Goal: Obtain resource: Obtain resource

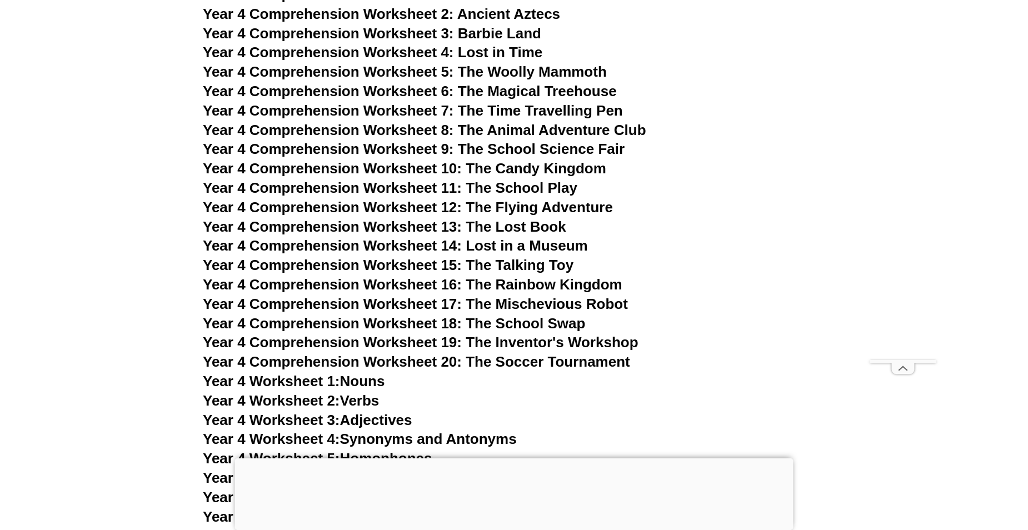
scroll to position [4668, 0]
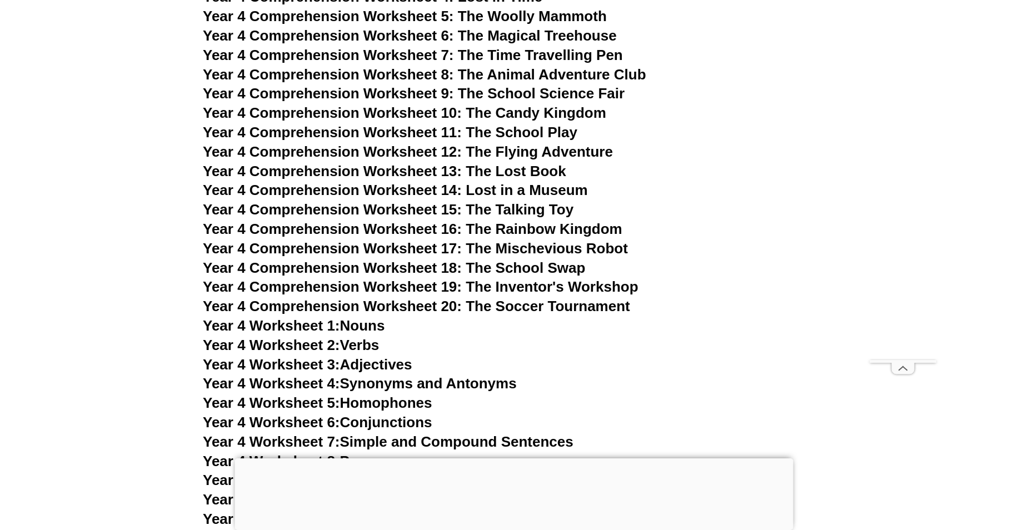
click at [340, 323] on span "Year 4 Worksheet 1:" at bounding box center [271, 325] width 137 height 17
click at [366, 346] on link "Year 4 Worksheet 2: Verbs" at bounding box center [291, 345] width 176 height 17
click at [385, 370] on link "Year 4 Worksheet 3: Adjectives" at bounding box center [307, 364] width 209 height 17
click at [416, 386] on link "Year 4 Worksheet 4: Synonyms and Antonyms" at bounding box center [360, 383] width 314 height 17
click at [413, 402] on link "Year 4 Worksheet 5: Homophones" at bounding box center [318, 403] width 230 height 17
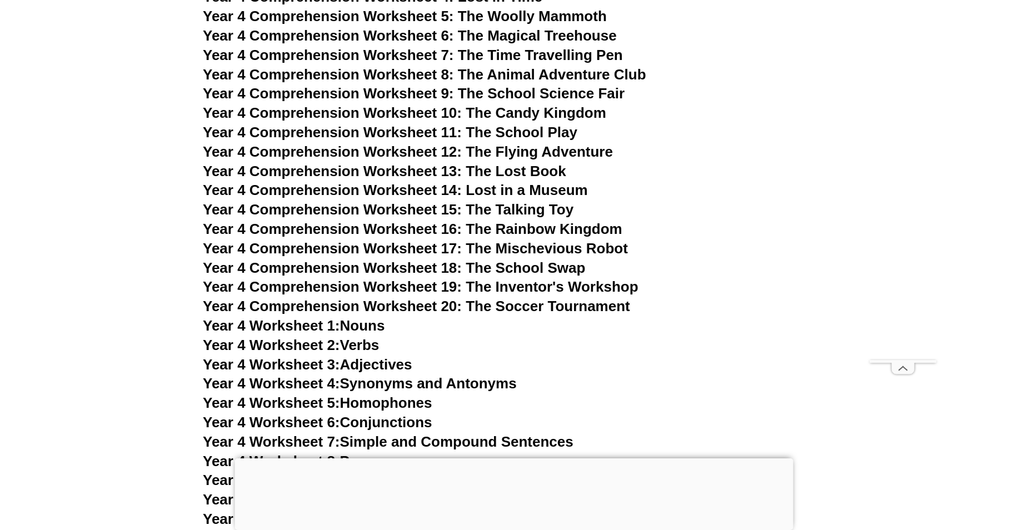
click at [410, 424] on link "Year 4 Worksheet 6: Conjunctions" at bounding box center [318, 422] width 230 height 17
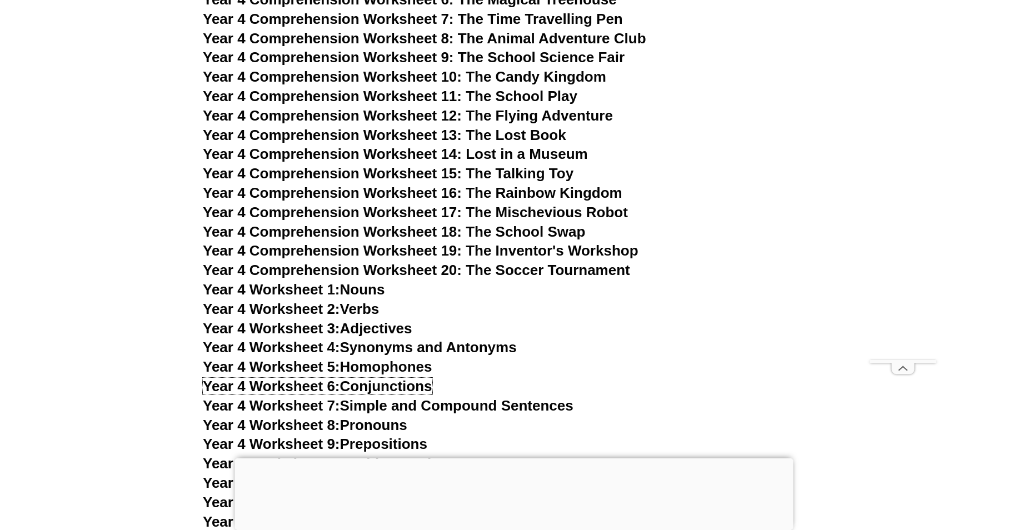
scroll to position [4779, 0]
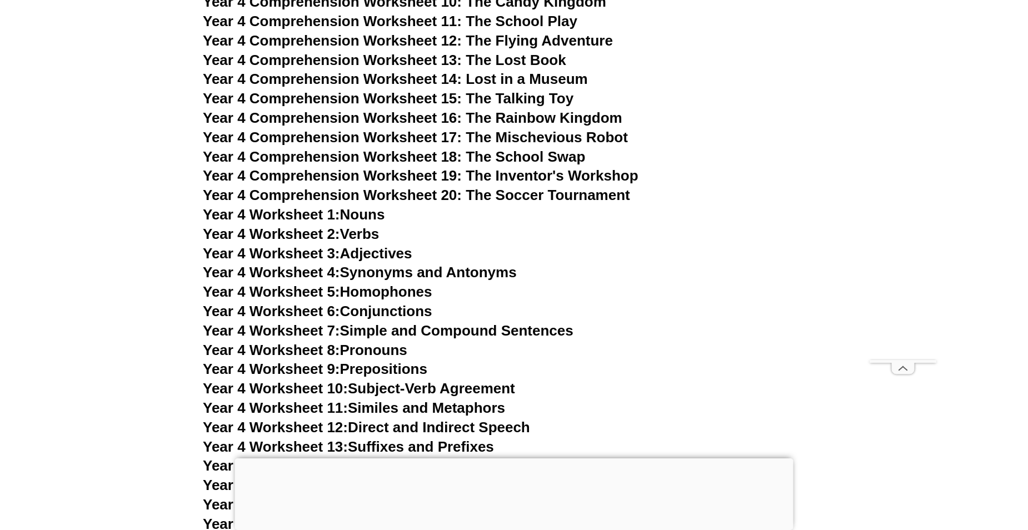
click at [507, 333] on link "Year 4 Worksheet 7: Simple and Compound Sentences" at bounding box center [388, 330] width 371 height 17
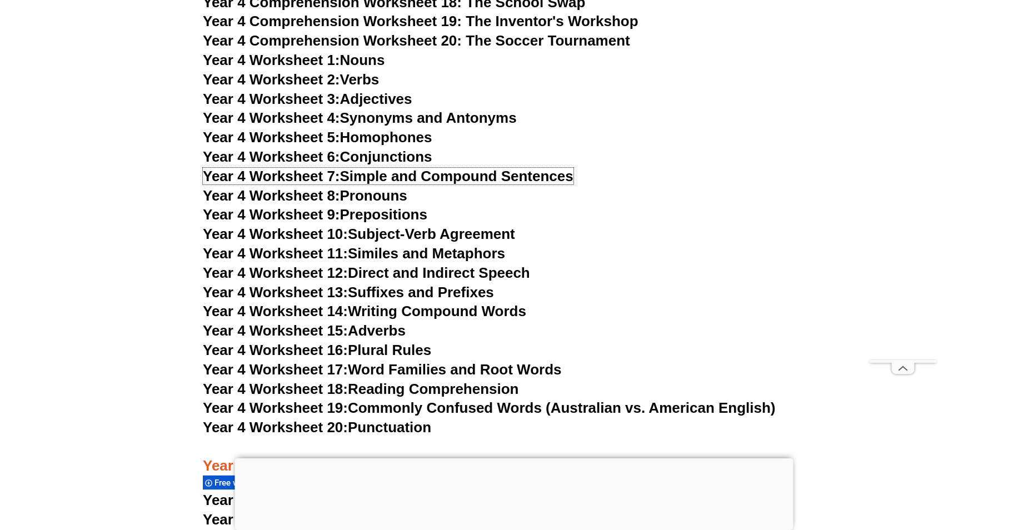
scroll to position [4946, 0]
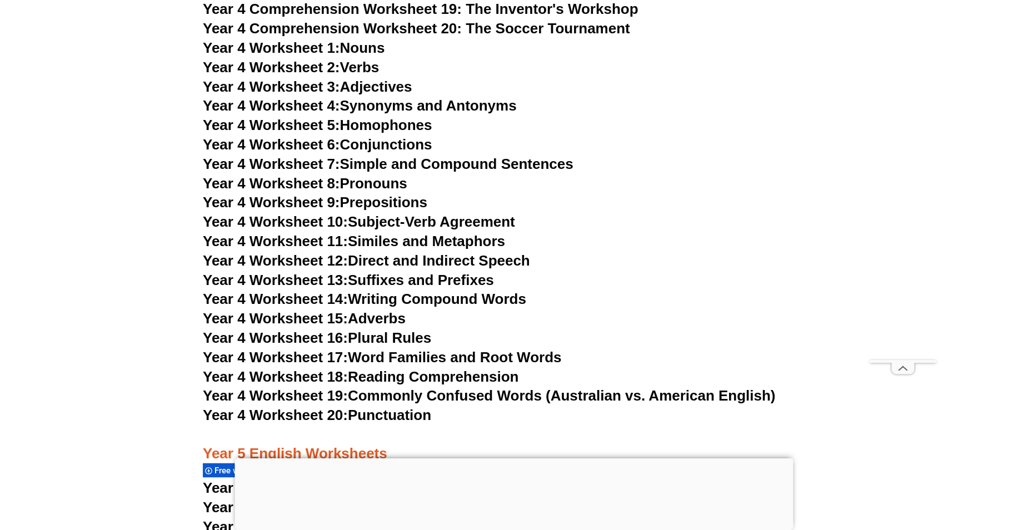
click at [400, 340] on link "Year 4 Worksheet 16: Plural Rules" at bounding box center [317, 338] width 228 height 17
click at [504, 358] on link "Year 4 Worksheet 17: Word Families and Root Words" at bounding box center [382, 357] width 358 height 17
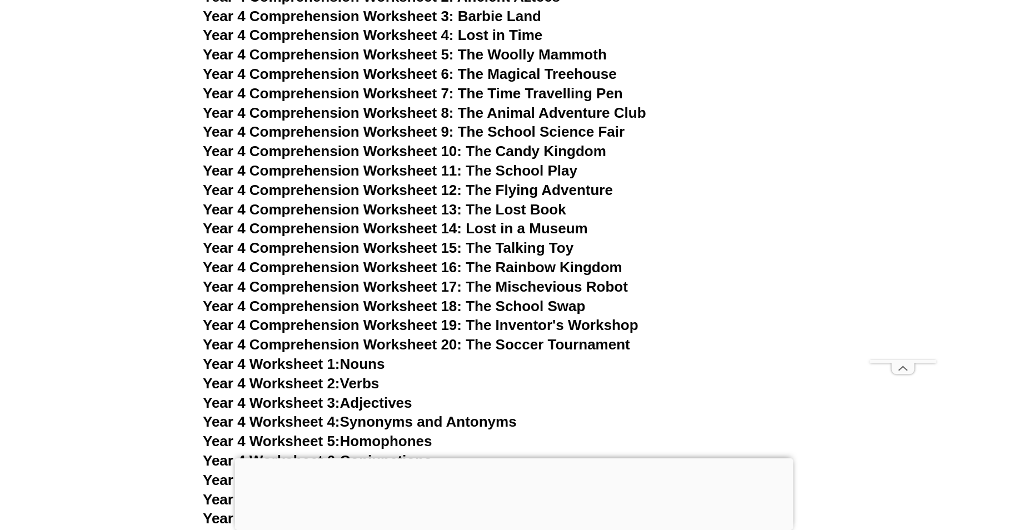
scroll to position [4501, 0]
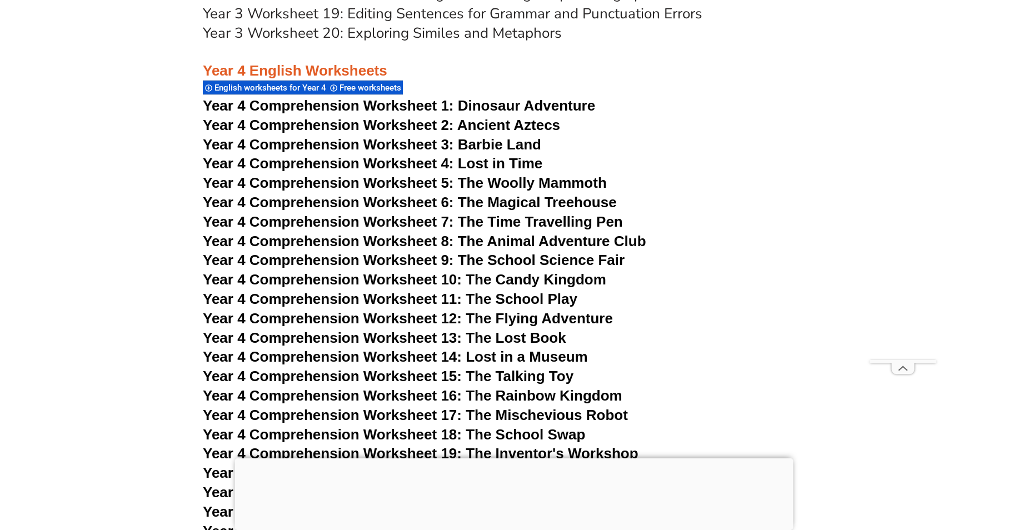
click at [449, 104] on span "Year 4 Comprehension Worksheet 1:" at bounding box center [328, 105] width 251 height 17
click at [390, 36] on link "Year 3 Worksheet 20: Exploring Similes and Metaphors" at bounding box center [382, 32] width 359 height 19
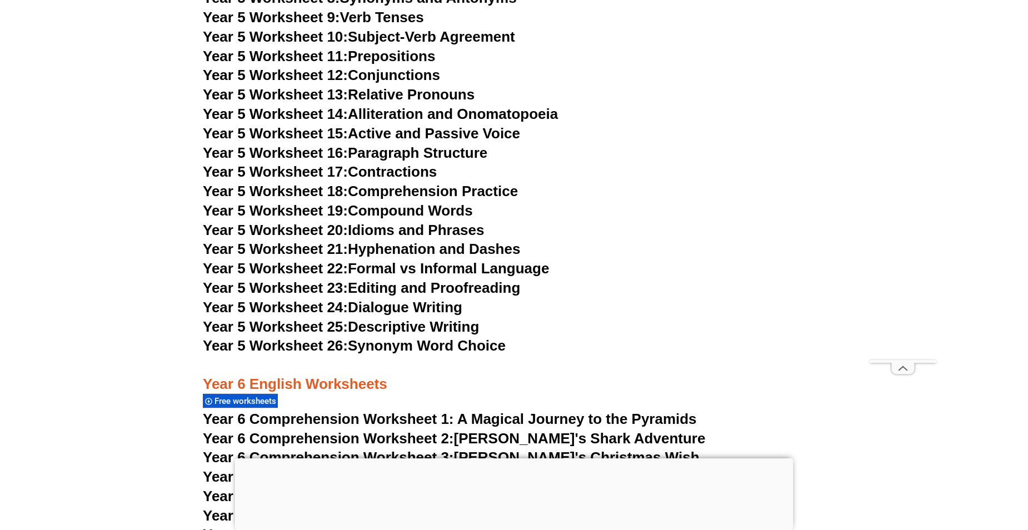
scroll to position [6057, 0]
